Goal: Information Seeking & Learning: Check status

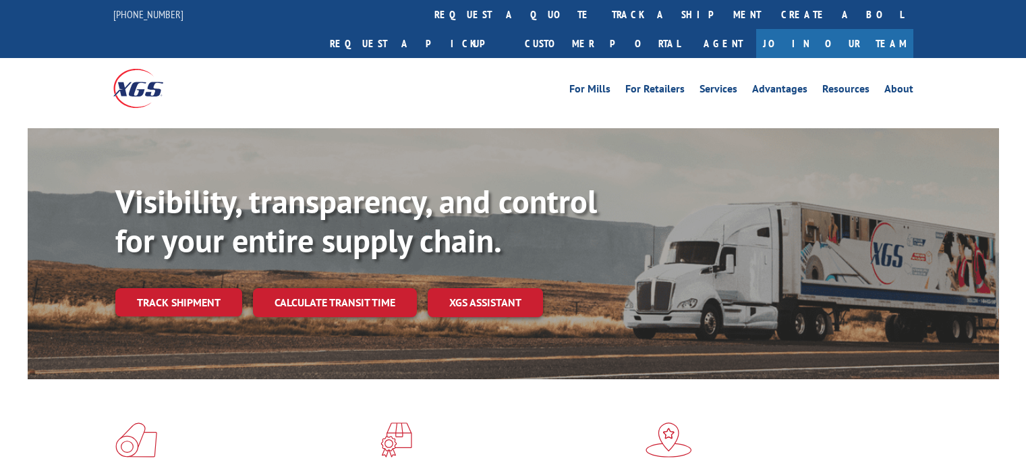
click at [601, 11] on link "track a shipment" at bounding box center [685, 14] width 169 height 29
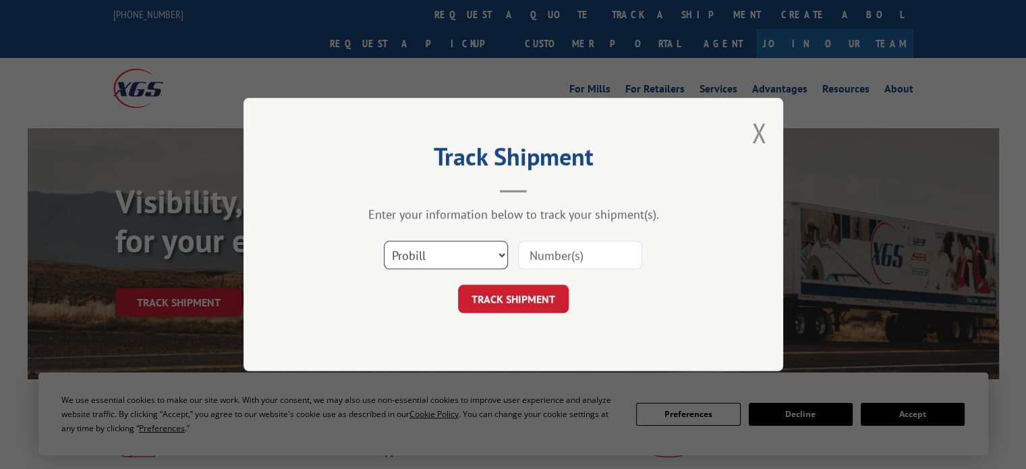
drag, startPoint x: 458, startPoint y: 251, endPoint x: 452, endPoint y: 256, distance: 7.7
click at [458, 251] on select "Select category... Probill BOL PO" at bounding box center [446, 255] width 124 height 28
select select "po"
click at [384, 241] on select "Select category... Probill BOL PO" at bounding box center [446, 255] width 124 height 28
click at [544, 250] on input at bounding box center [580, 255] width 124 height 28
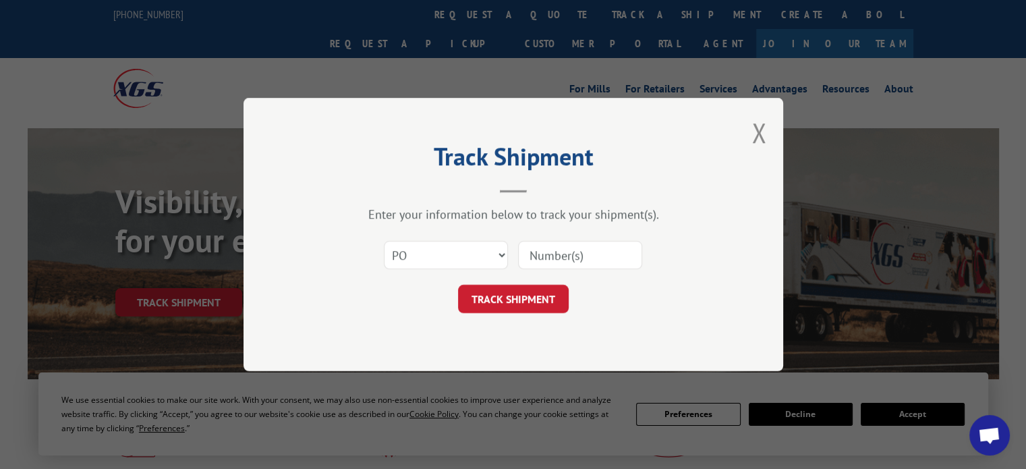
paste input "18511815"
type input "18511815"
drag, startPoint x: 522, startPoint y: 295, endPoint x: 543, endPoint y: 293, distance: 21.0
click at [531, 293] on button "TRACK SHIPMENT" at bounding box center [513, 299] width 111 height 28
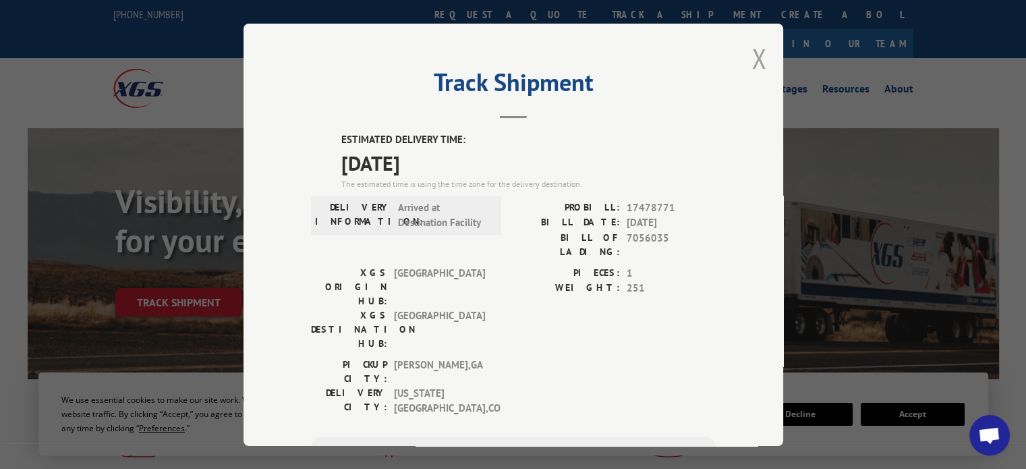
click at [754, 65] on button "Close modal" at bounding box center [758, 58] width 15 height 36
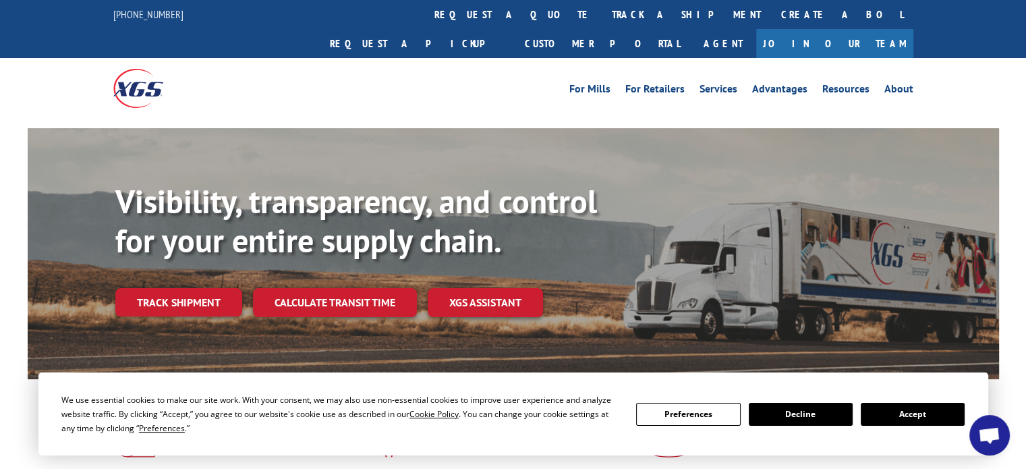
click at [601, 18] on link "track a shipment" at bounding box center [685, 14] width 169 height 29
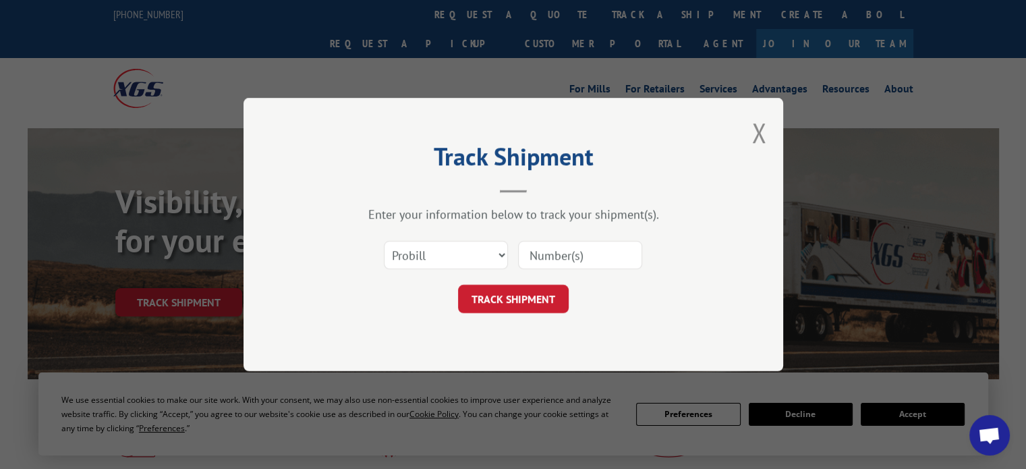
click at [455, 235] on div "Select category... Probill BOL PO" at bounding box center [513, 255] width 405 height 45
click at [442, 258] on select "Select category... Probill BOL PO" at bounding box center [446, 255] width 124 height 28
select select "po"
click at [384, 241] on select "Select category... Probill BOL PO" at bounding box center [446, 255] width 124 height 28
click at [556, 258] on input at bounding box center [580, 255] width 124 height 28
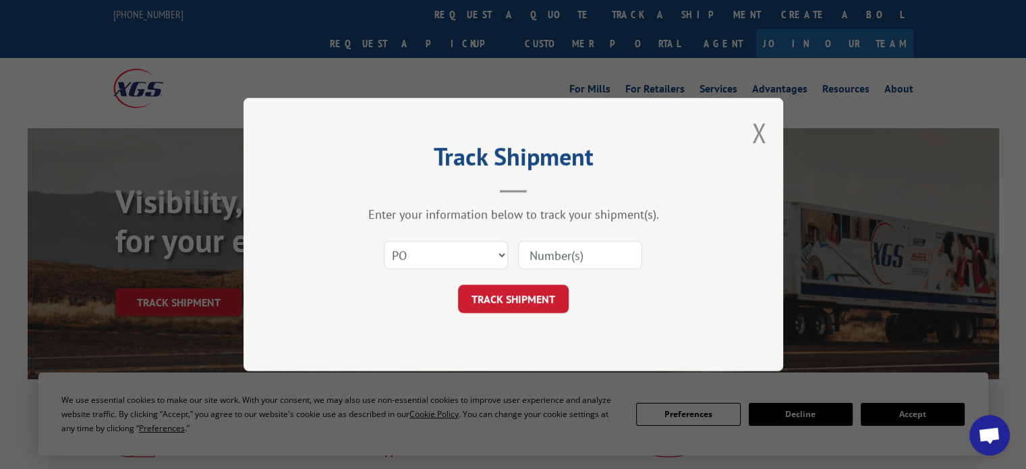
paste input "18511829"
type input "18511829"
click at [520, 295] on button "TRACK SHIPMENT" at bounding box center [513, 299] width 111 height 28
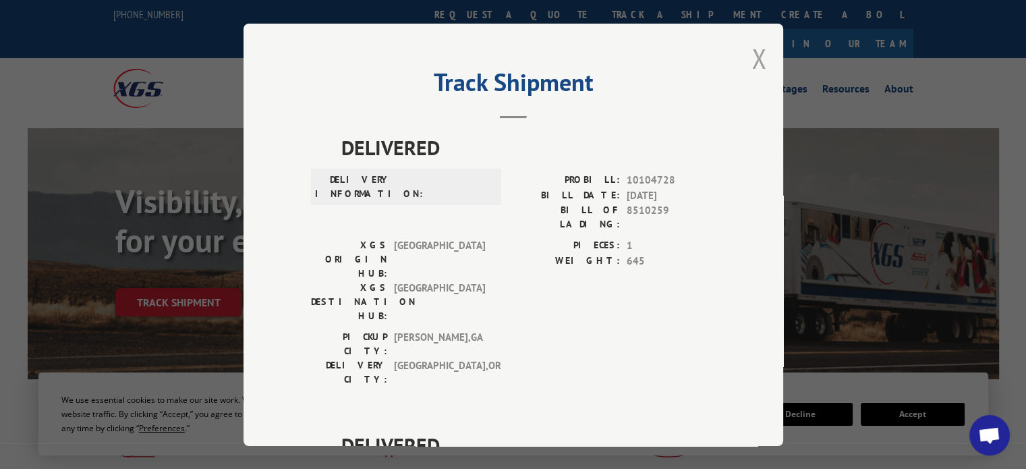
click at [751, 56] on button "Close modal" at bounding box center [758, 58] width 15 height 36
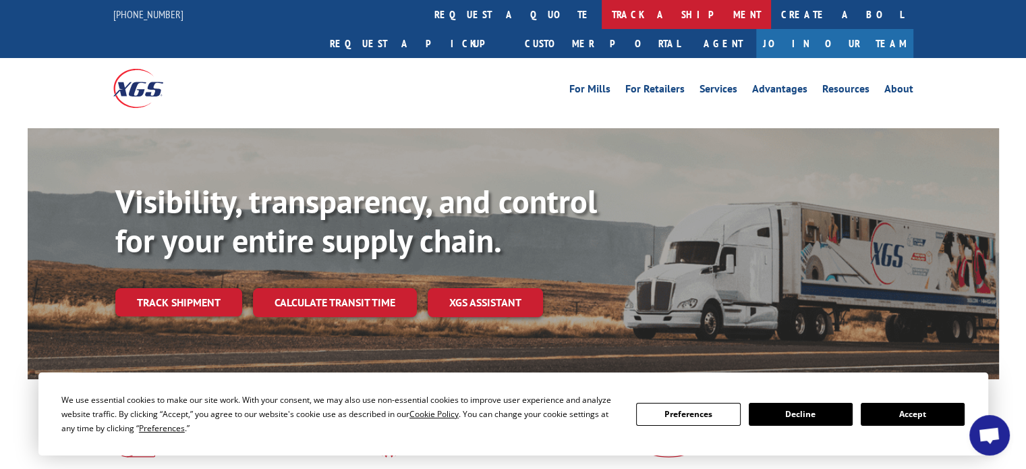
click at [601, 22] on link "track a shipment" at bounding box center [685, 14] width 169 height 29
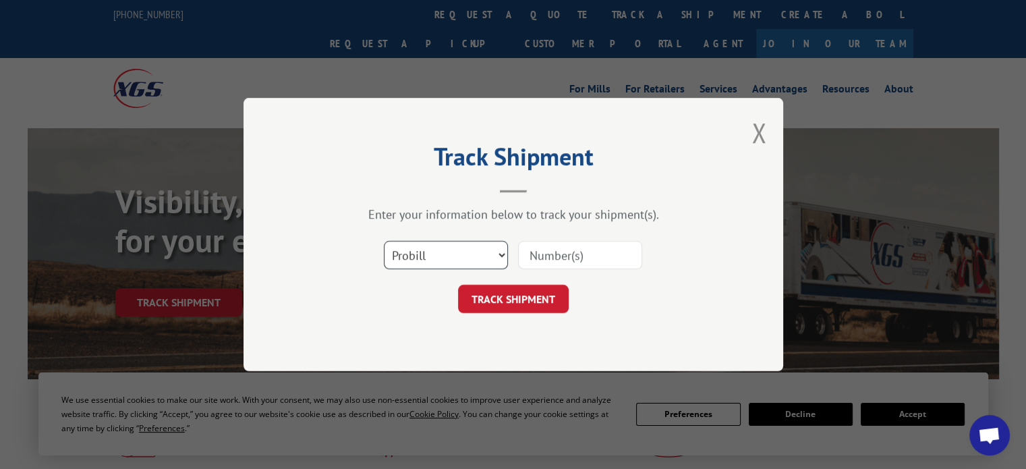
click at [452, 256] on select "Select category... Probill BOL PO" at bounding box center [446, 255] width 124 height 28
select select "po"
click at [384, 241] on select "Select category... Probill BOL PO" at bounding box center [446, 255] width 124 height 28
click at [538, 261] on input at bounding box center [580, 255] width 124 height 28
paste input "31507131"
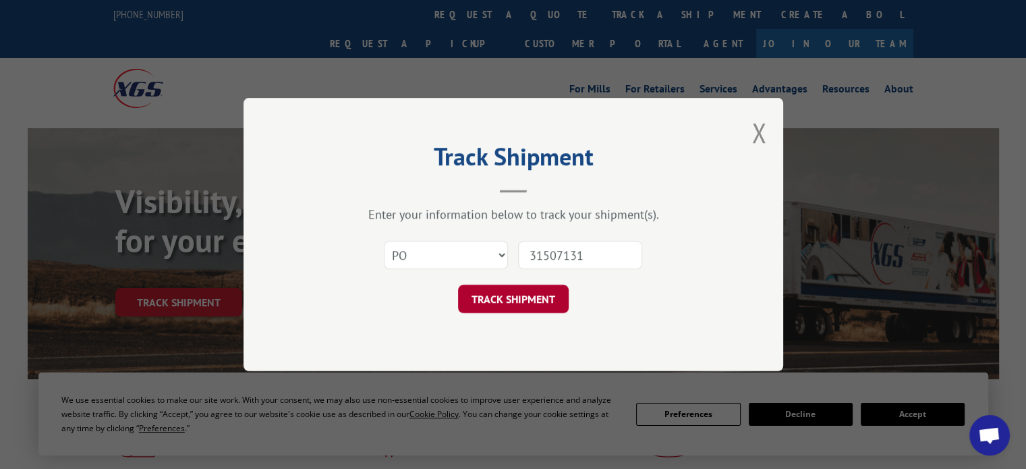
type input "31507131"
click at [527, 297] on button "TRACK SHIPMENT" at bounding box center [513, 299] width 111 height 28
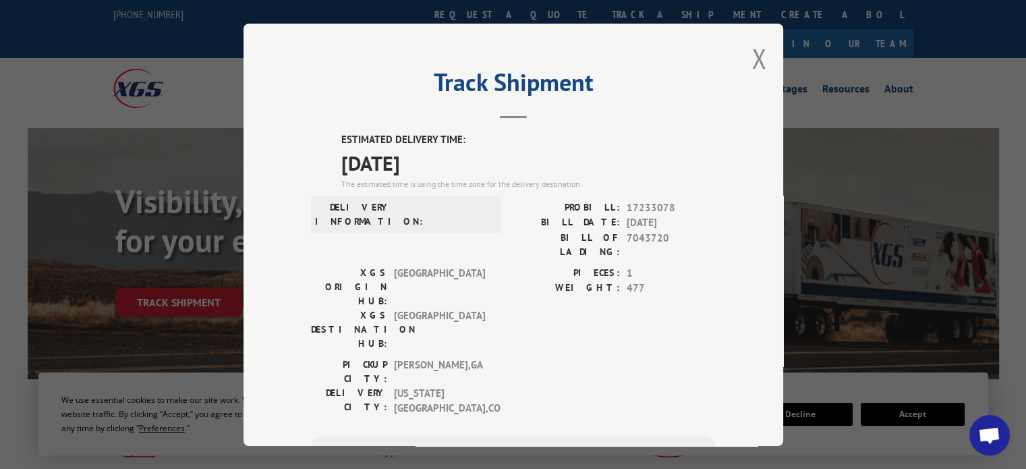
drag, startPoint x: 752, startPoint y: 62, endPoint x: 739, endPoint y: 69, distance: 15.1
click at [752, 63] on button "Close modal" at bounding box center [758, 58] width 15 height 36
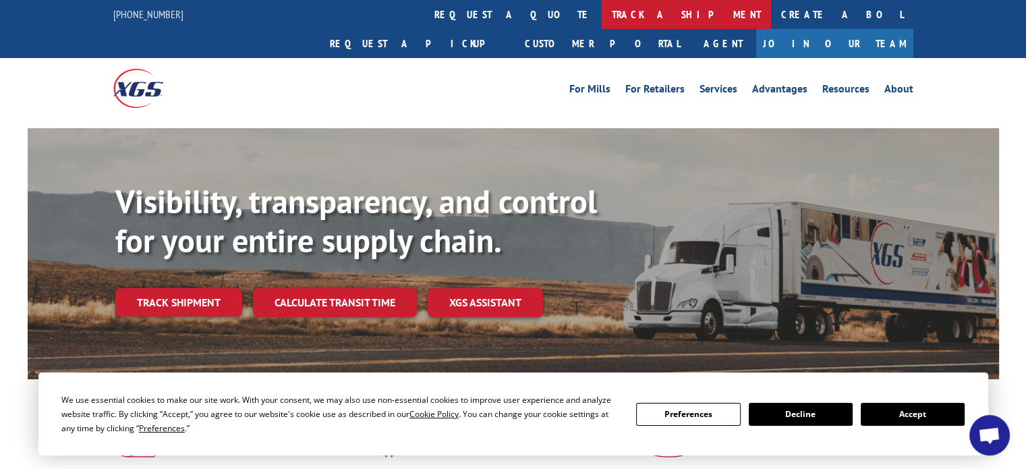
click at [601, 18] on link "track a shipment" at bounding box center [685, 14] width 169 height 29
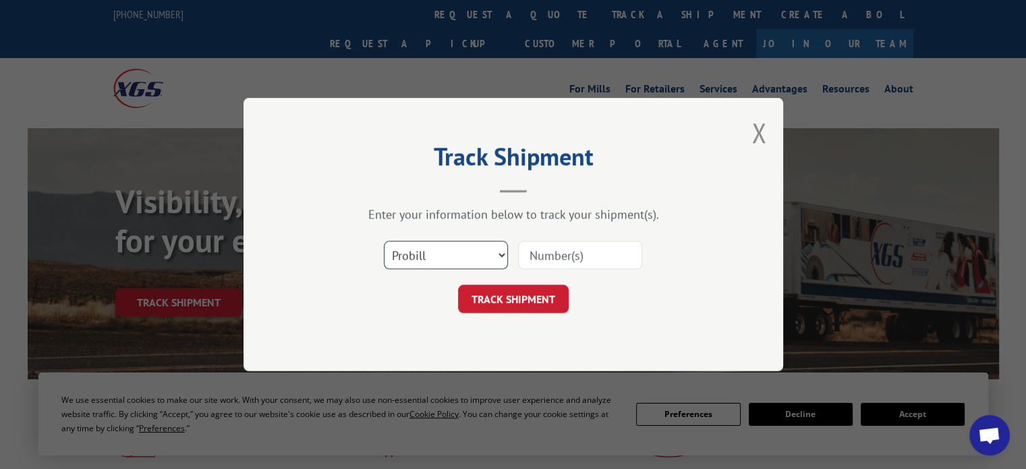
drag, startPoint x: 432, startPoint y: 259, endPoint x: 426, endPoint y: 266, distance: 9.6
click at [432, 260] on select "Select category... Probill BOL PO" at bounding box center [446, 255] width 124 height 28
select select "po"
click at [384, 241] on select "Select category... Probill BOL PO" at bounding box center [446, 255] width 124 height 28
click at [568, 251] on input at bounding box center [580, 255] width 124 height 28
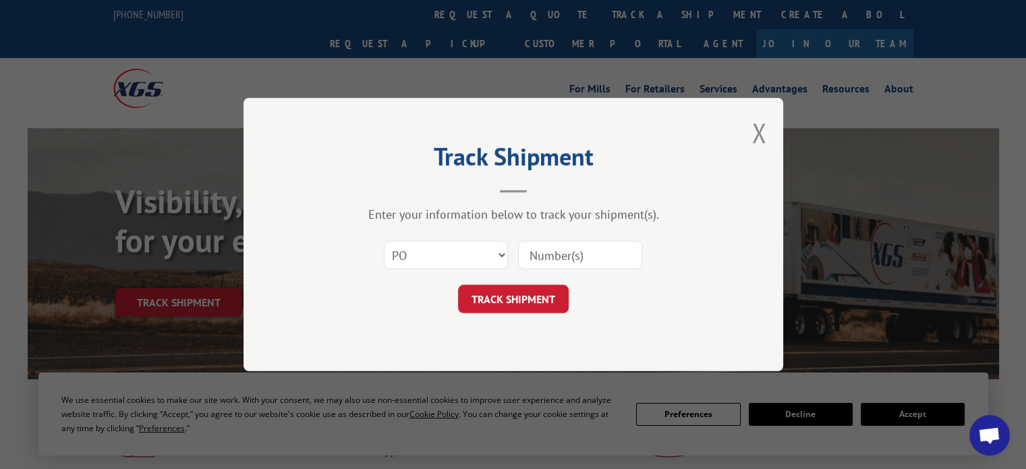
paste input "31507189"
type input "31507189"
click button "TRACK SHIPMENT" at bounding box center [513, 299] width 111 height 28
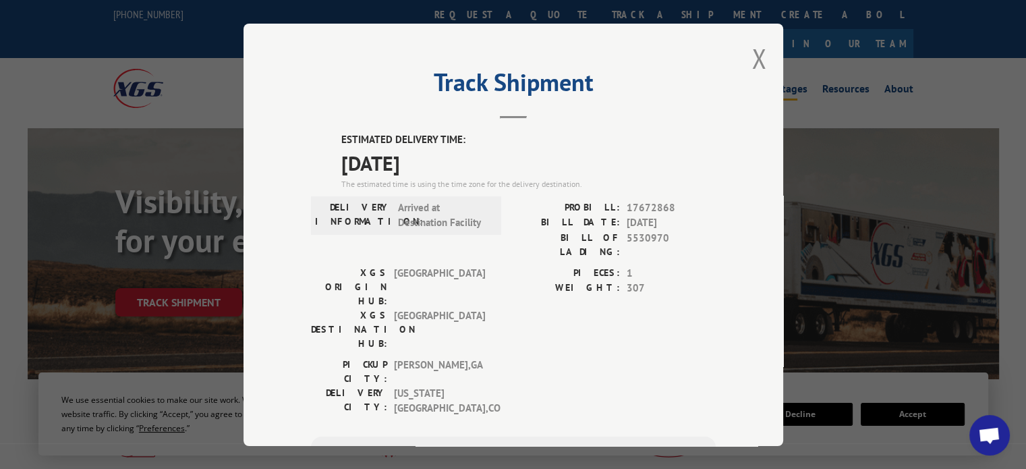
click at [758, 62] on button "Close modal" at bounding box center [758, 58] width 15 height 36
